Goal: Navigation & Orientation: Find specific page/section

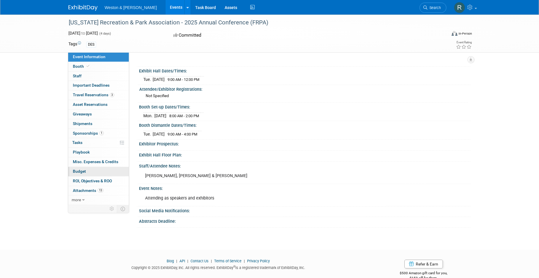
scroll to position [62, 0]
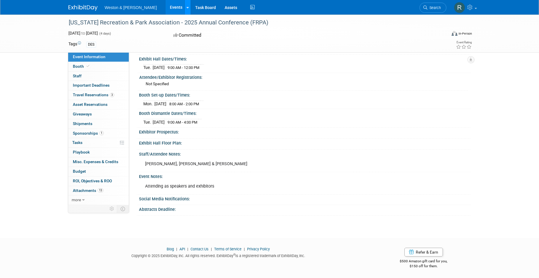
click at [186, 5] on div at bounding box center [187, 7] width 2 height 6
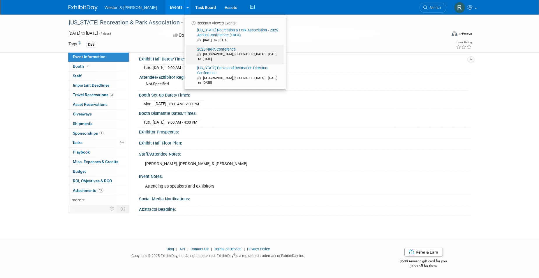
click at [202, 52] on link "2025 NRPA Conference Orlando, FL Sep 16, 2025 to Sep 18, 2025" at bounding box center [234, 54] width 97 height 19
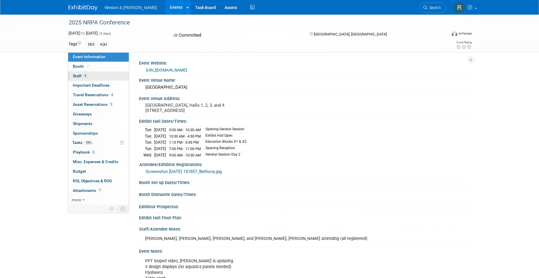
click at [79, 75] on span "Staff 4" at bounding box center [80, 76] width 15 height 5
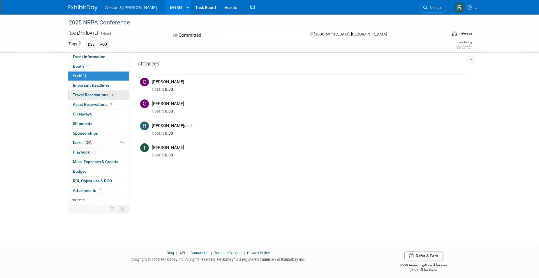
click at [82, 98] on link "4 Travel Reservations 4" at bounding box center [98, 95] width 61 height 9
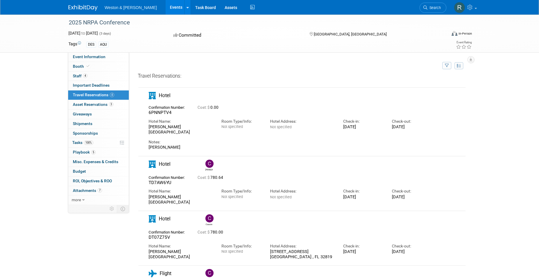
click at [30, 117] on div "2025 NRPA Conference [DATE] to [DATE] (3 days) [DATE] to [DATE] Committed [GEOG…" at bounding box center [269, 216] width 539 height 402
click at [96, 104] on span "Asset Reservations 3" at bounding box center [93, 104] width 40 height 5
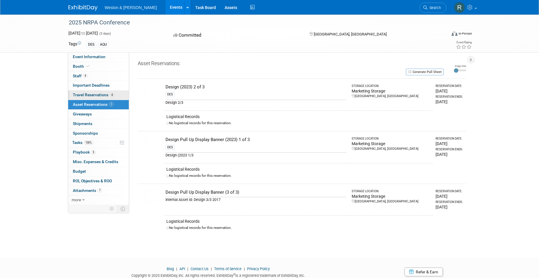
click at [92, 95] on span "Travel Reservations 4" at bounding box center [93, 95] width 41 height 5
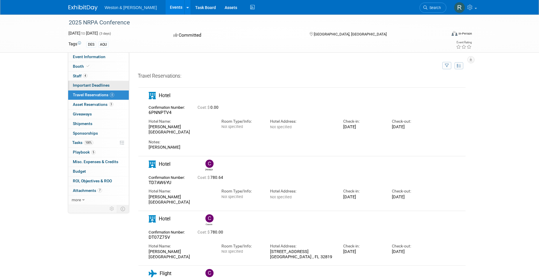
click at [82, 87] on span "Important Deadlines" at bounding box center [91, 85] width 37 height 5
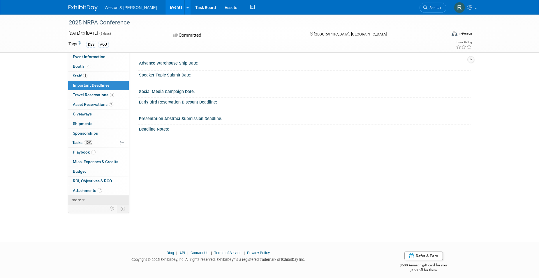
click at [82, 201] on icon at bounding box center [83, 200] width 3 height 4
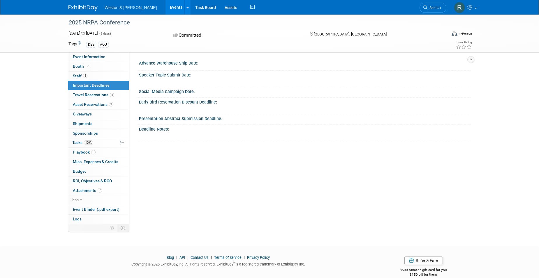
click at [43, 219] on div "2025 NRPA Conference [DATE] to [DATE] (3 days) [DATE] to [DATE] Committed [GEOG…" at bounding box center [269, 126] width 539 height 222
click at [82, 152] on span "Playbook 5" at bounding box center [84, 152] width 23 height 5
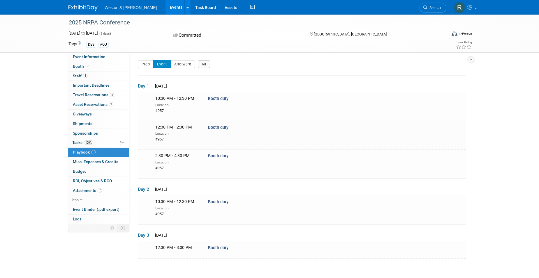
click at [406, 46] on div "Tags DES AQU" at bounding box center [235, 44] width 343 height 9
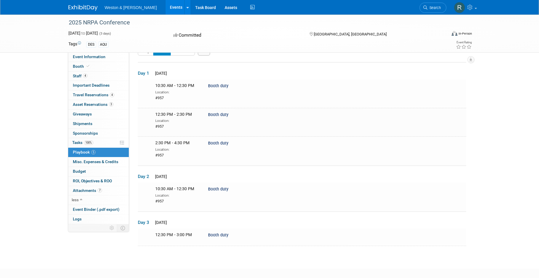
scroll to position [44, 0]
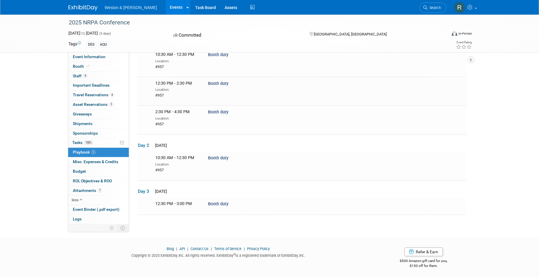
click at [57, 171] on div "2025 NRPA Conference [DATE] to [DATE] (3 days) [DATE] to [DATE] Committed [GEOG…" at bounding box center [269, 99] width 539 height 257
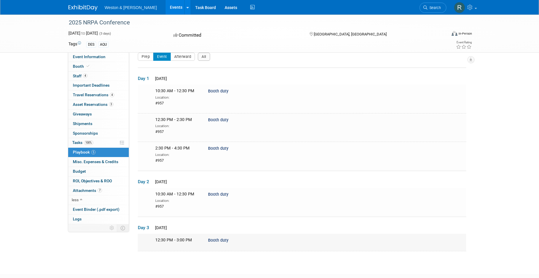
scroll to position [0, 0]
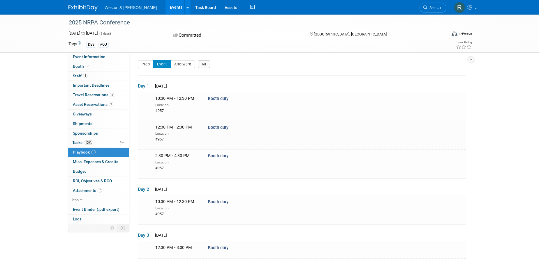
click at [39, 93] on div "2025 NRPA Conference [DATE] to [DATE] (3 days) [DATE] to [DATE] Committed [GEOG…" at bounding box center [269, 143] width 539 height 257
click at [14, 105] on div "2025 NRPA Conference [DATE] to [DATE] (3 days) [DATE] to [DATE] Committed [GEOG…" at bounding box center [269, 143] width 539 height 257
click at [32, 97] on div "2025 NRPA Conference [DATE] to [DATE] (3 days) [DATE] to [DATE] Committed [GEOG…" at bounding box center [269, 143] width 539 height 257
click at [106, 256] on div "Event Information Event Info Booth Booth 4 Staff 4 Staff Important Deadlines Im…" at bounding box center [269, 137] width 411 height 245
click at [29, 88] on div "2025 NRPA Conference [DATE] to [DATE] (3 days) [DATE] to [DATE] Committed [GEOG…" at bounding box center [269, 143] width 539 height 257
